Goal: Information Seeking & Learning: Learn about a topic

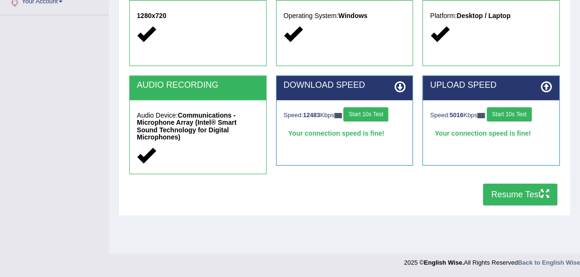
scroll to position [221, 0]
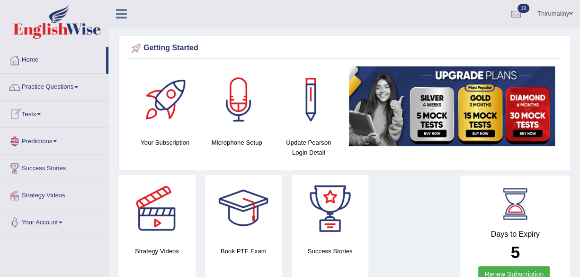
click at [42, 116] on link "Tests" at bounding box center [54, 113] width 108 height 24
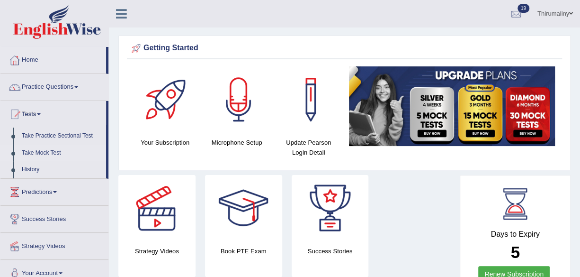
click at [43, 154] on link "Take Mock Test" at bounding box center [62, 152] width 89 height 17
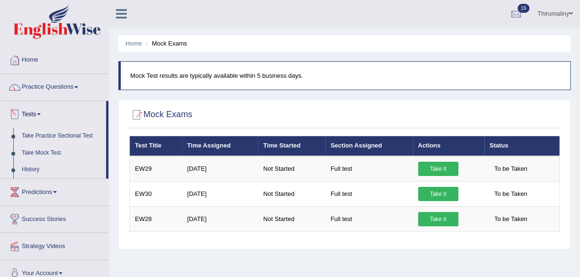
click at [62, 133] on link "Take Practice Sectional Test" at bounding box center [62, 135] width 89 height 17
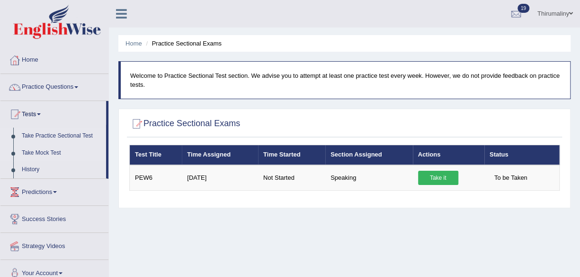
click at [33, 153] on link "Take Mock Test" at bounding box center [62, 152] width 89 height 17
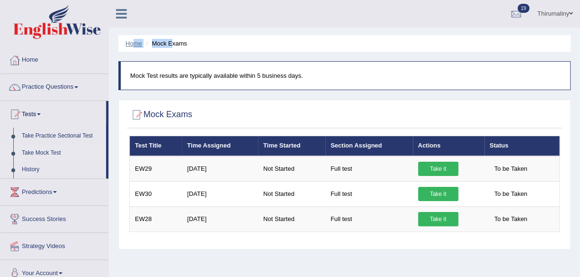
drag, startPoint x: 170, startPoint y: 45, endPoint x: 135, endPoint y: 42, distance: 35.2
click at [135, 42] on ul "Home Mock Exams" at bounding box center [344, 43] width 452 height 17
click at [10, 60] on div at bounding box center [15, 60] width 14 height 14
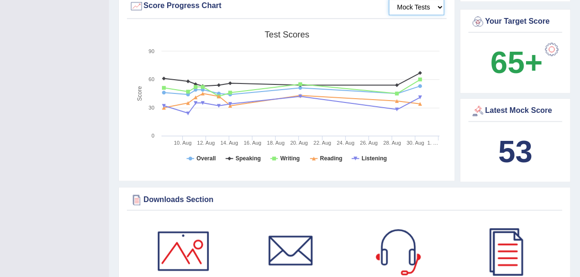
scroll to position [289, 0]
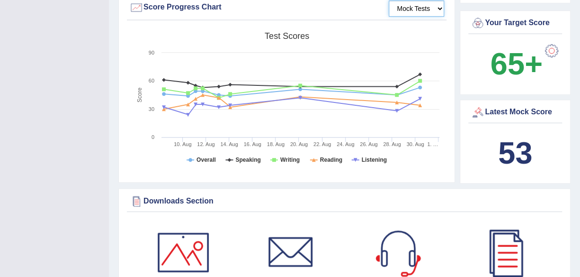
click at [438, 6] on select "Mock Tests" at bounding box center [416, 8] width 55 height 16
click at [389, 0] on select "Mock Tests" at bounding box center [416, 8] width 55 height 16
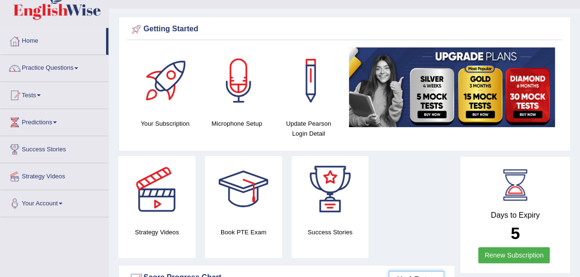
scroll to position [0, 0]
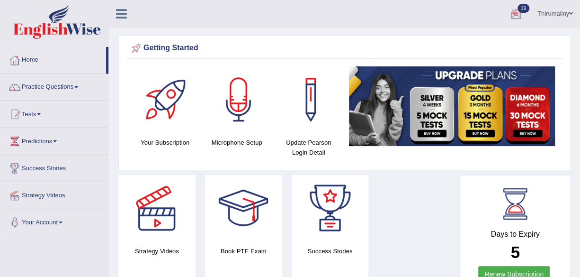
click at [516, 13] on div at bounding box center [516, 14] width 14 height 14
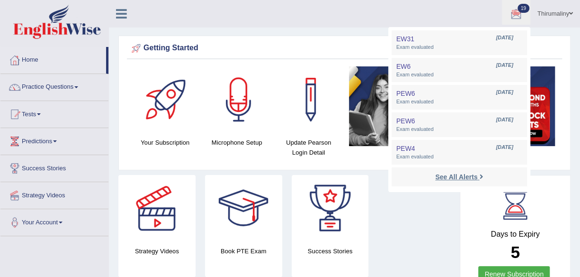
click at [466, 175] on strong "See All Alerts" at bounding box center [456, 177] width 42 height 8
click at [466, 175] on div "Days to Expiry 5 Renew Subscription" at bounding box center [515, 233] width 111 height 117
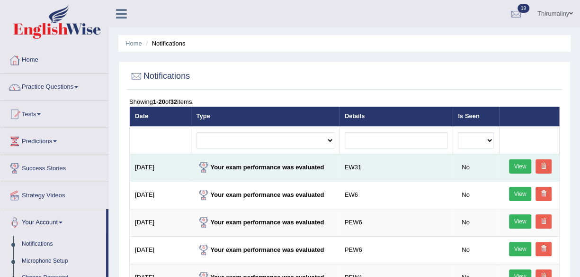
click at [519, 163] on link "View" at bounding box center [520, 166] width 23 height 14
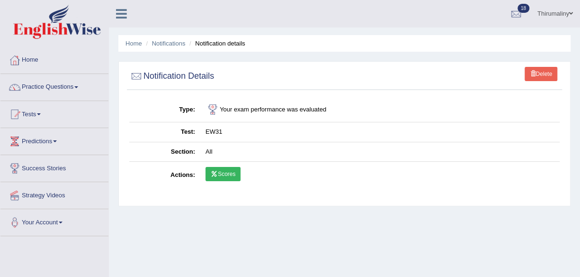
click at [230, 176] on link "Scores" at bounding box center [223, 174] width 35 height 14
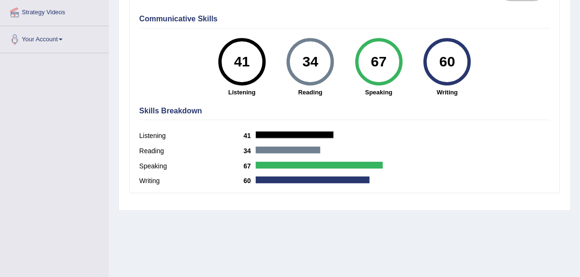
scroll to position [221, 0]
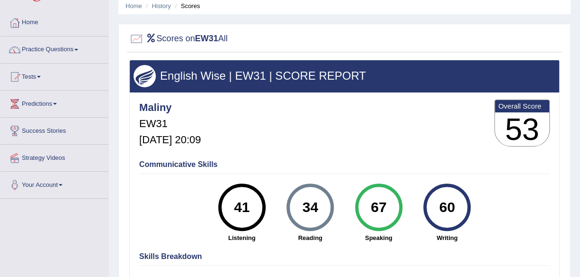
scroll to position [0, 0]
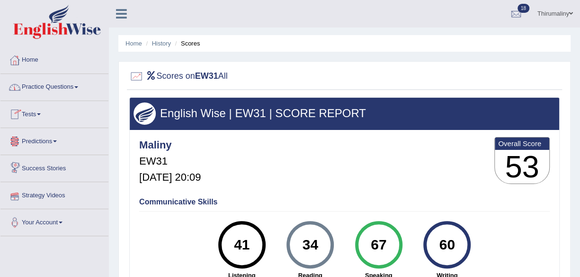
click at [43, 197] on link "Strategy Videos" at bounding box center [54, 194] width 108 height 24
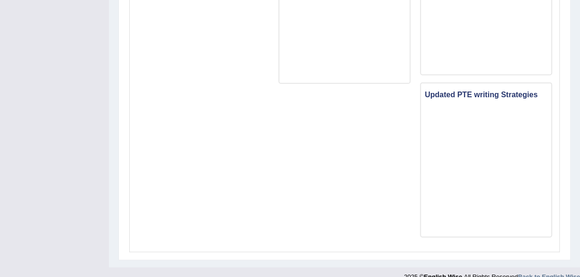
scroll to position [1042, 0]
